Goal: Find specific page/section: Find specific page/section

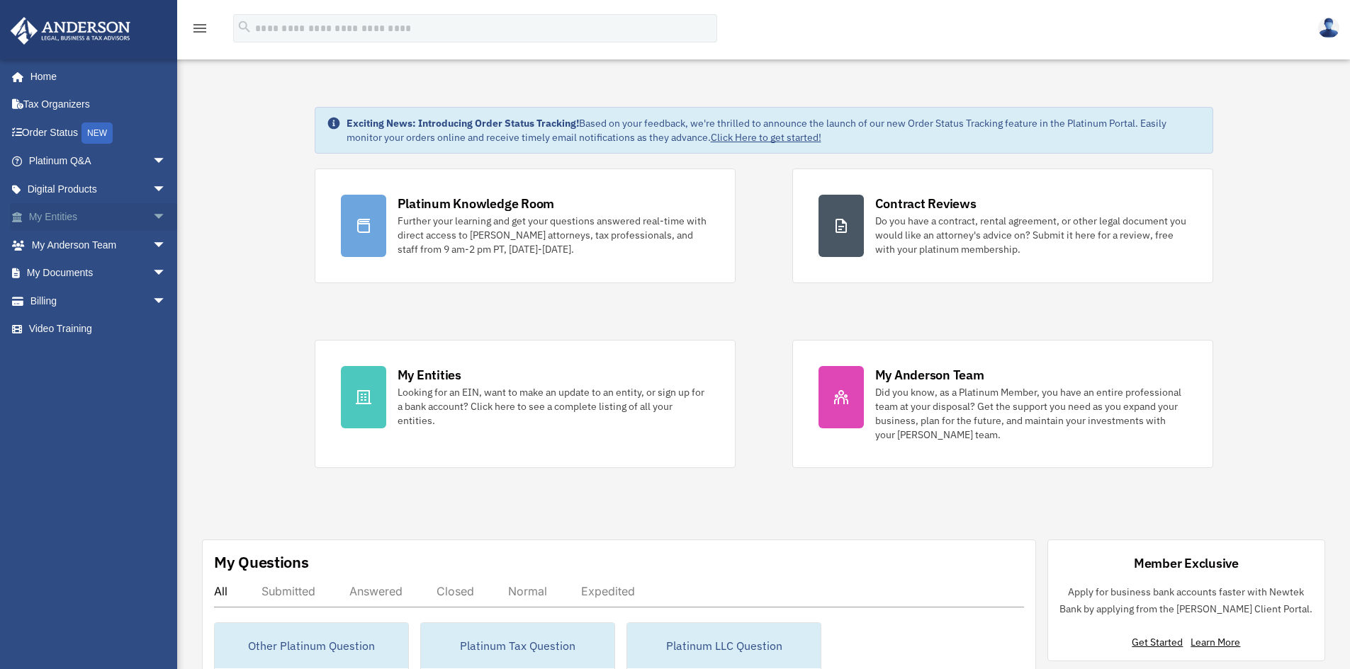
click at [46, 213] on link "My Entities arrow_drop_down" at bounding box center [99, 217] width 178 height 28
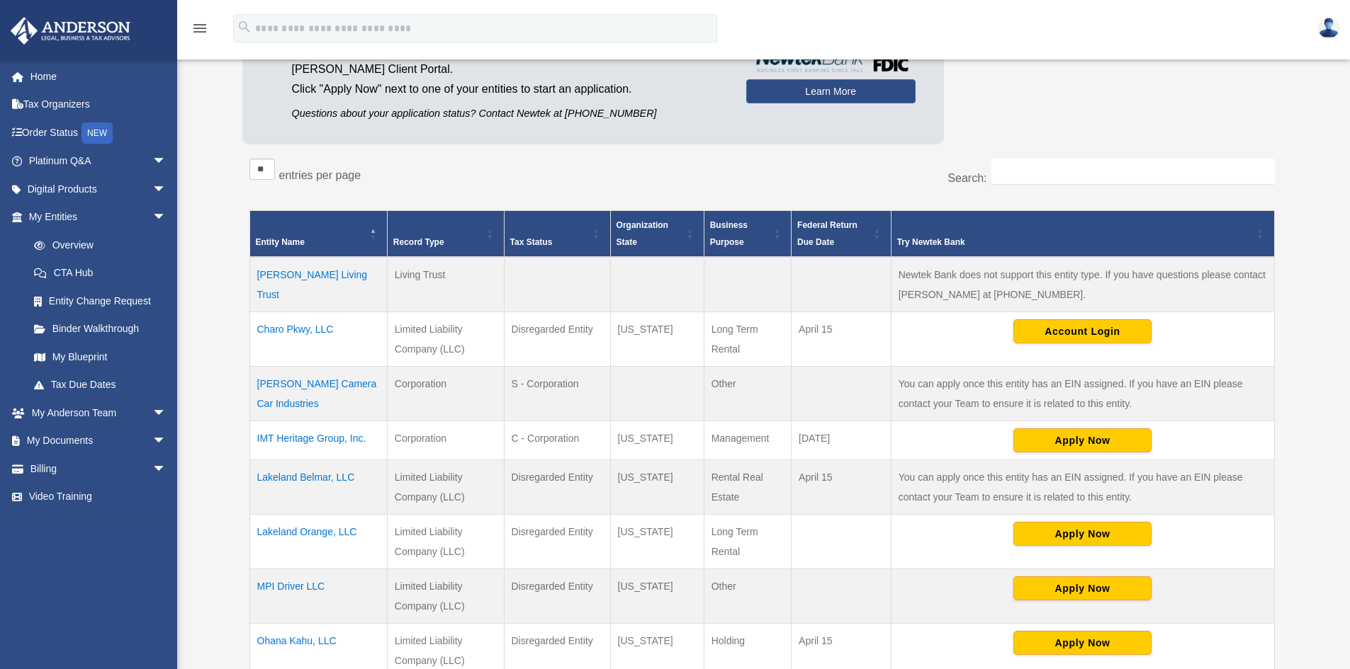
scroll to position [213, 0]
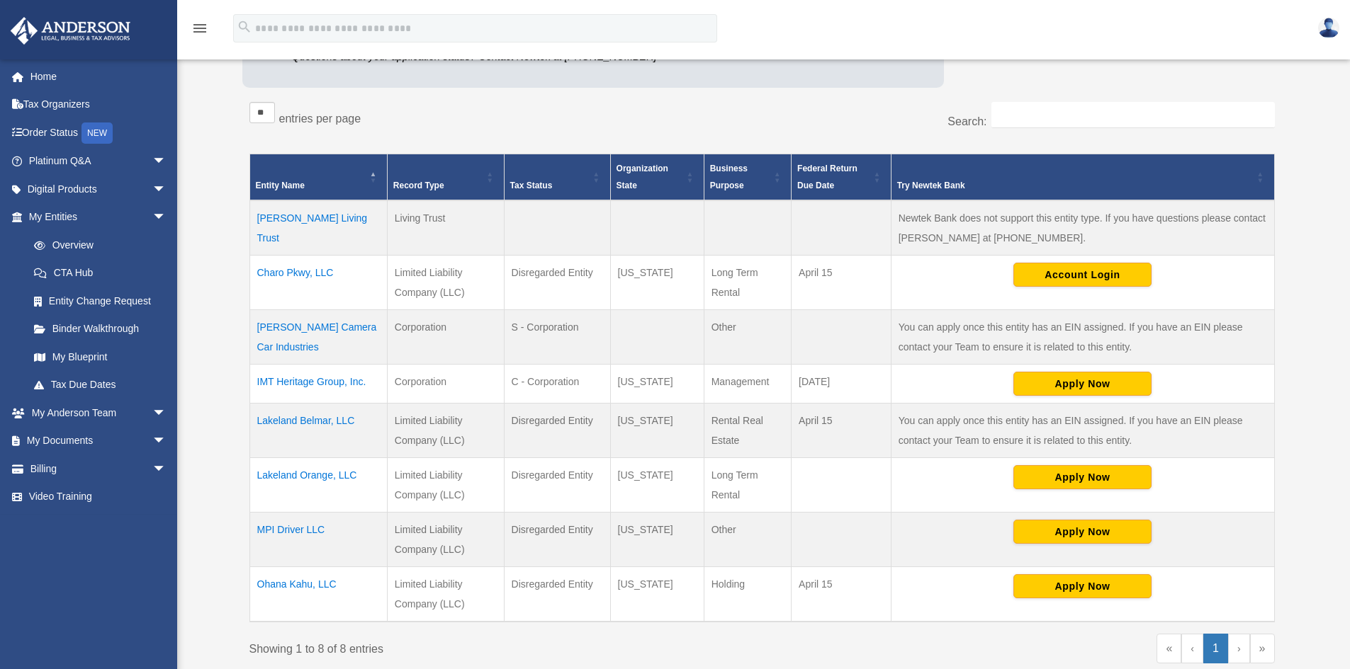
click at [305, 425] on td "Lakeland Belmar, LLC" at bounding box center [317, 431] width 137 height 55
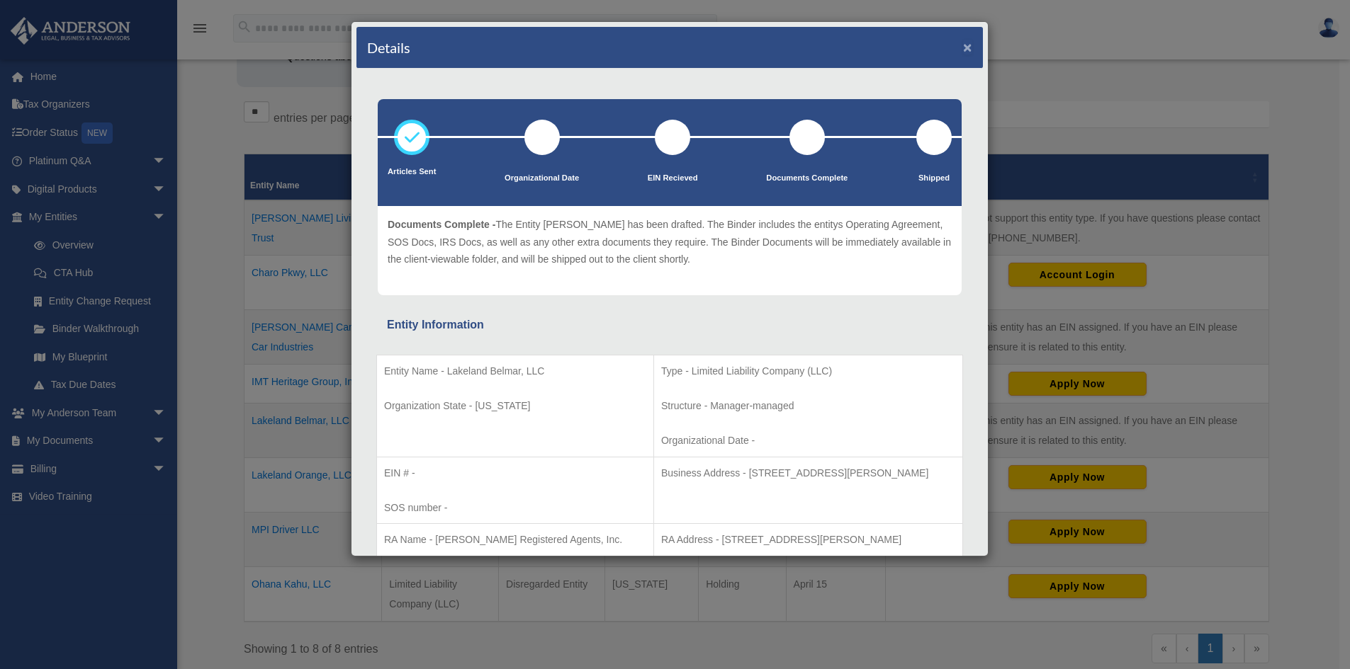
click at [963, 48] on button "×" at bounding box center [967, 47] width 9 height 15
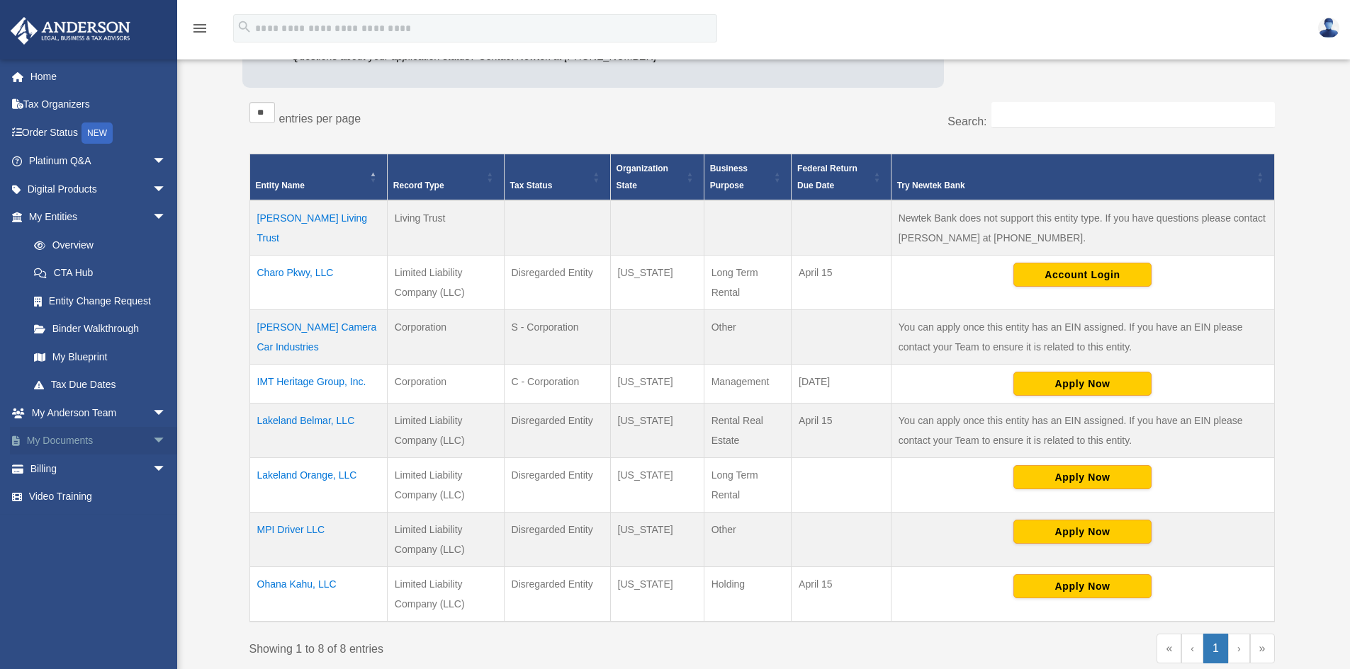
click at [64, 442] on link "My Documents arrow_drop_down" at bounding box center [99, 441] width 178 height 28
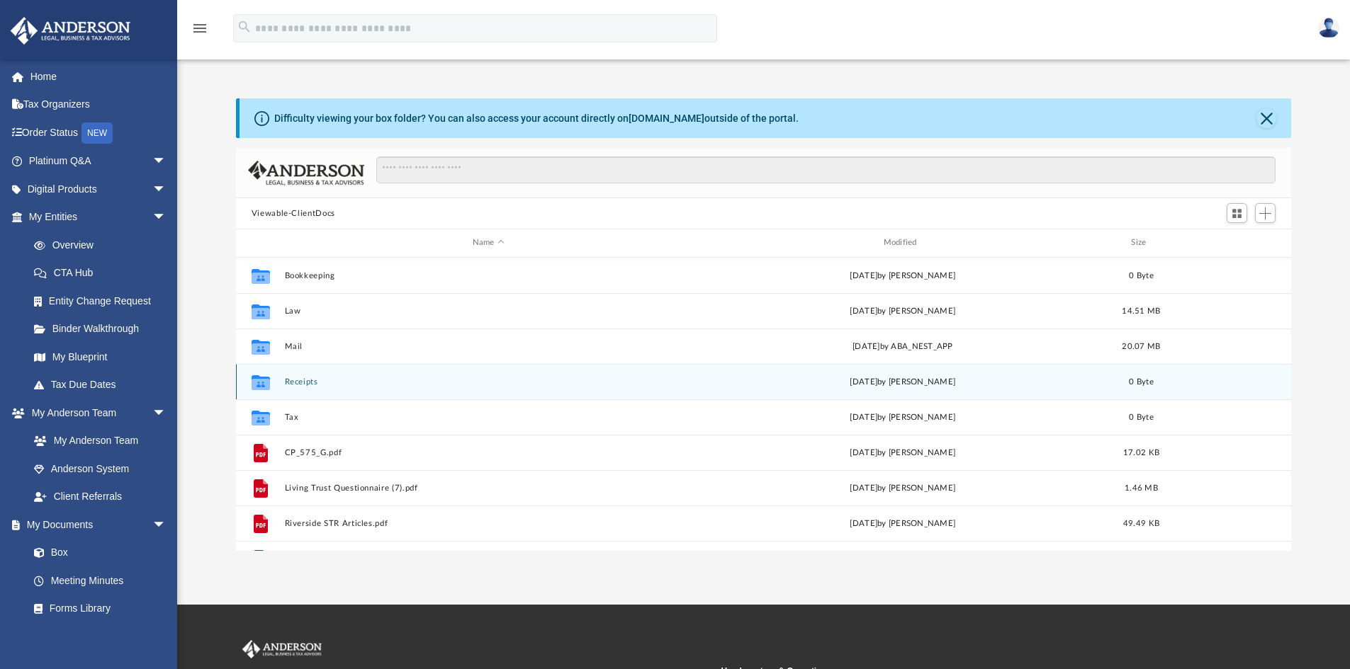
scroll to position [312, 1044]
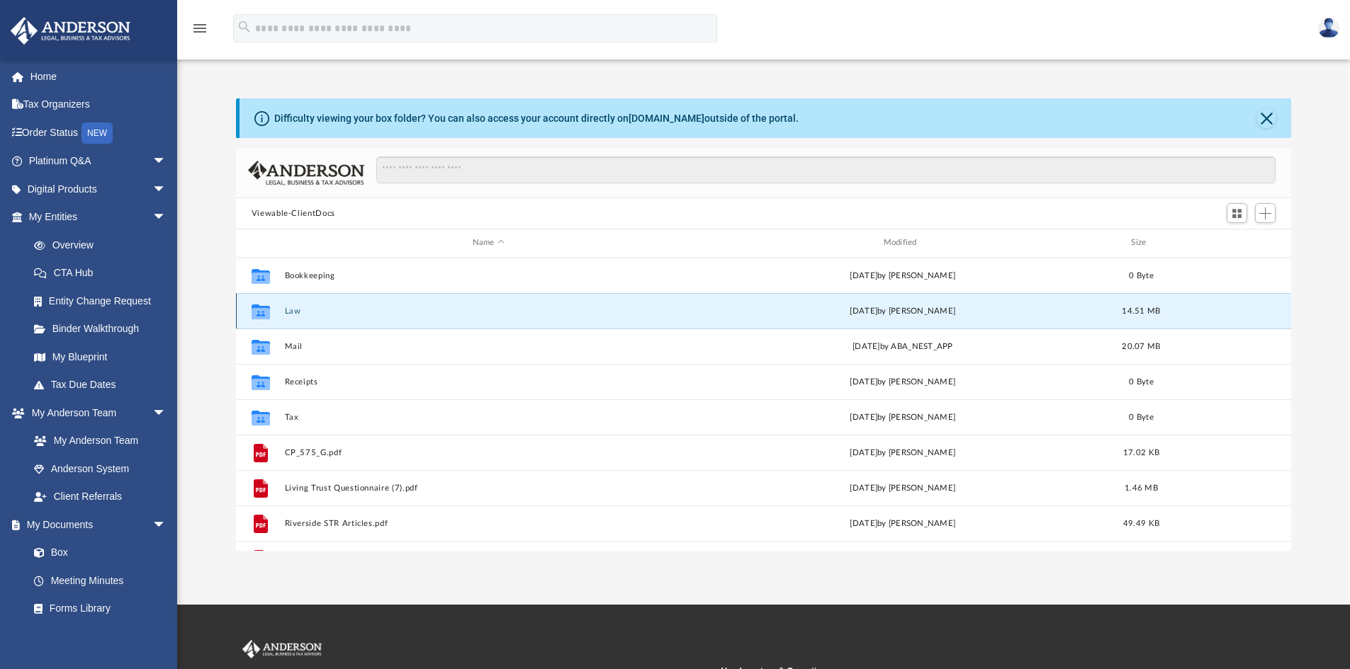
click at [284, 310] on button "Law" at bounding box center [488, 311] width 408 height 9
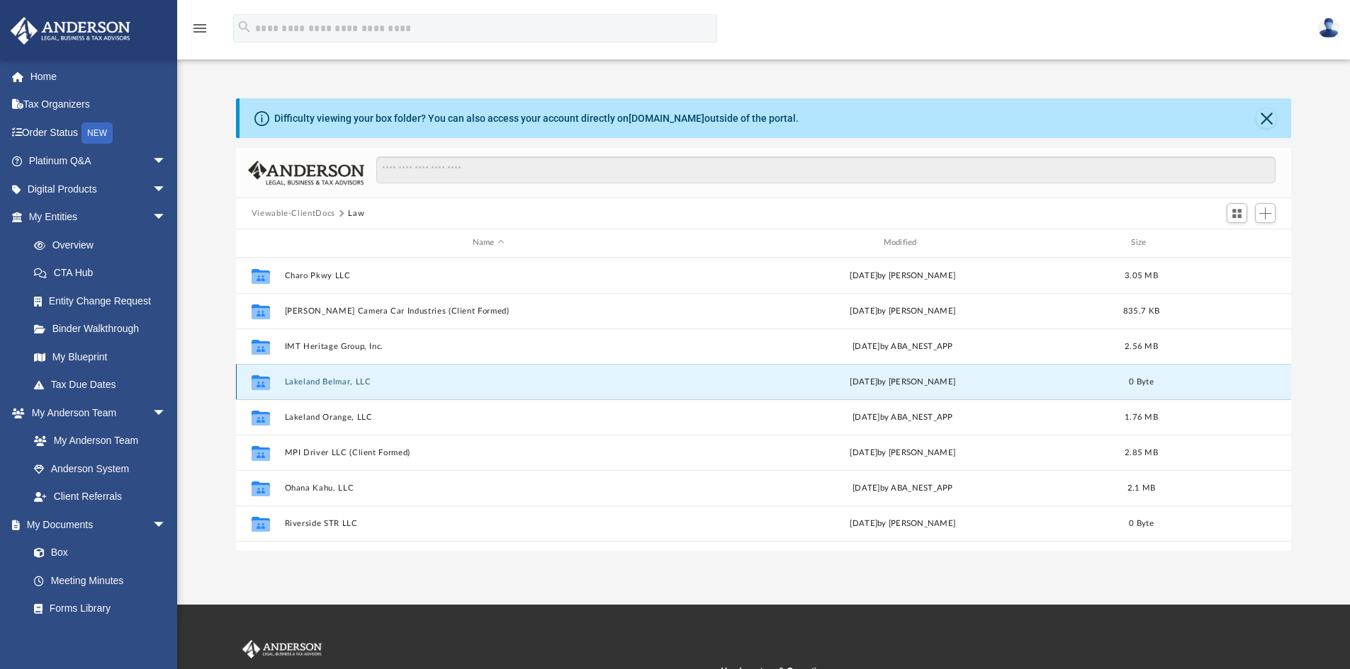
click at [312, 383] on button "Lakeland Belmar, LLC" at bounding box center [488, 382] width 408 height 9
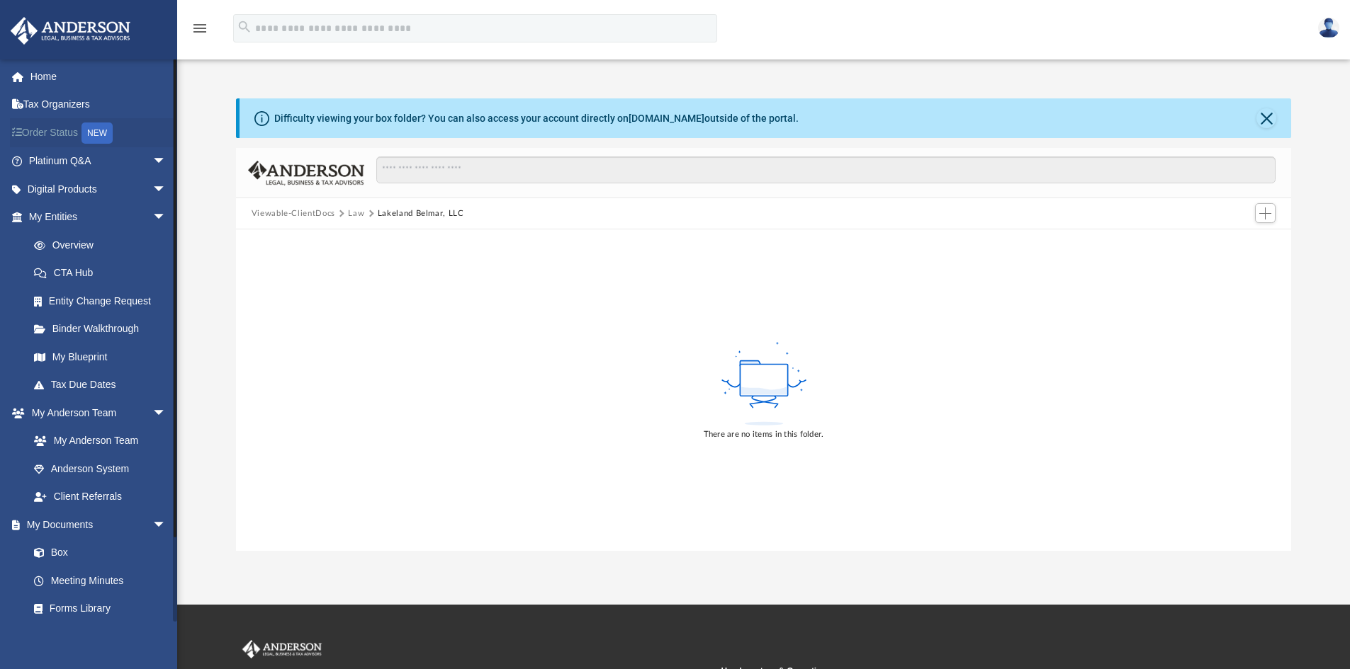
click at [67, 130] on link "Order Status NEW" at bounding box center [99, 132] width 178 height 29
